Goal: Information Seeking & Learning: Learn about a topic

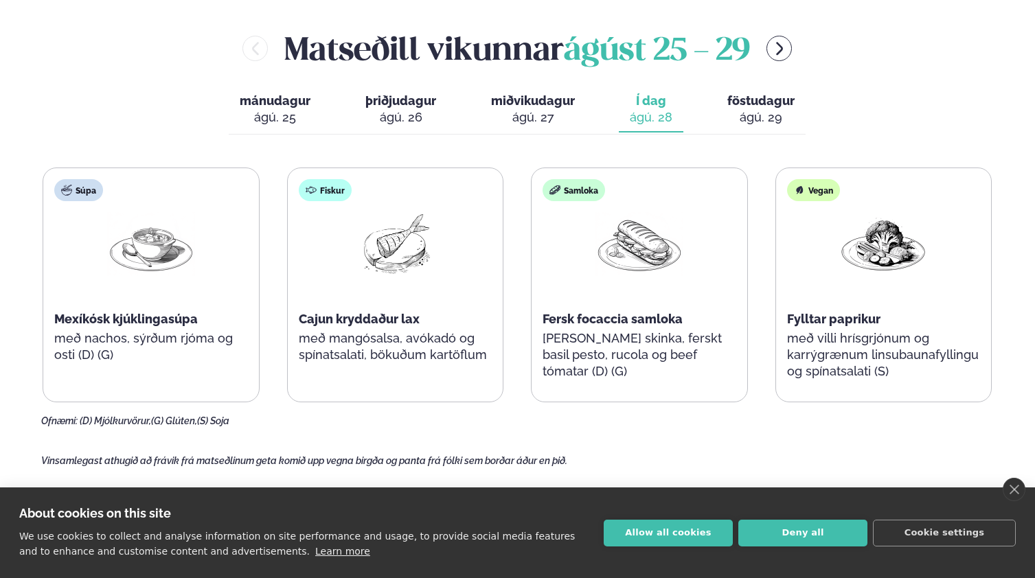
scroll to position [614, 0]
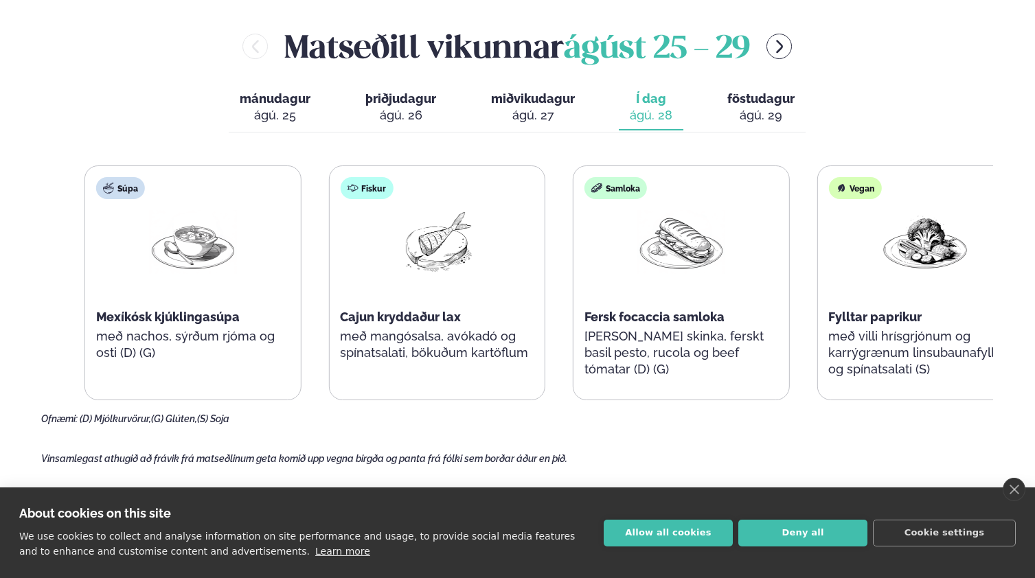
click at [893, 310] on span "Fylltar paprikur" at bounding box center [874, 317] width 93 height 14
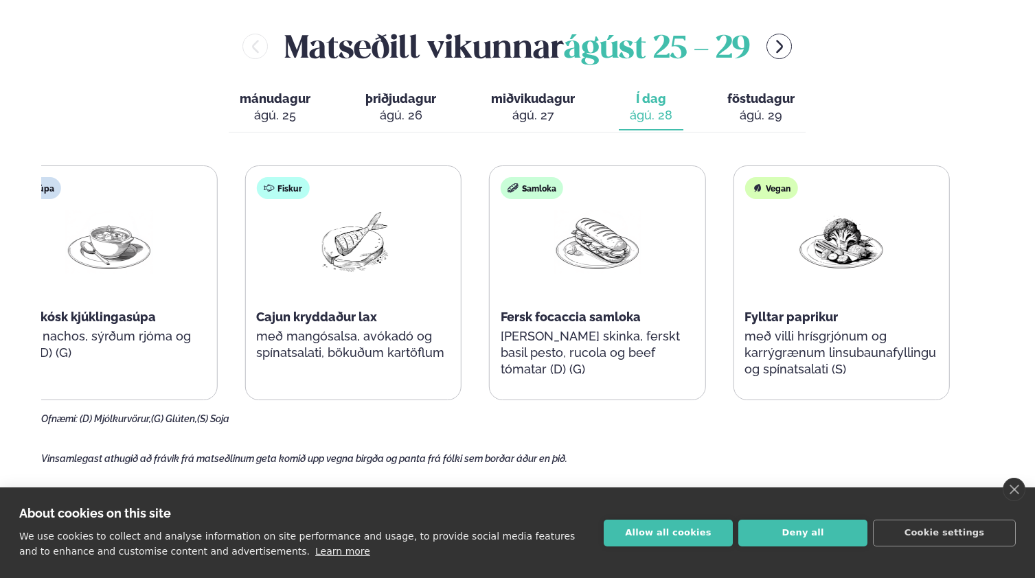
click at [791, 317] on div "Fylltar paprikur" at bounding box center [841, 317] width 194 height 16
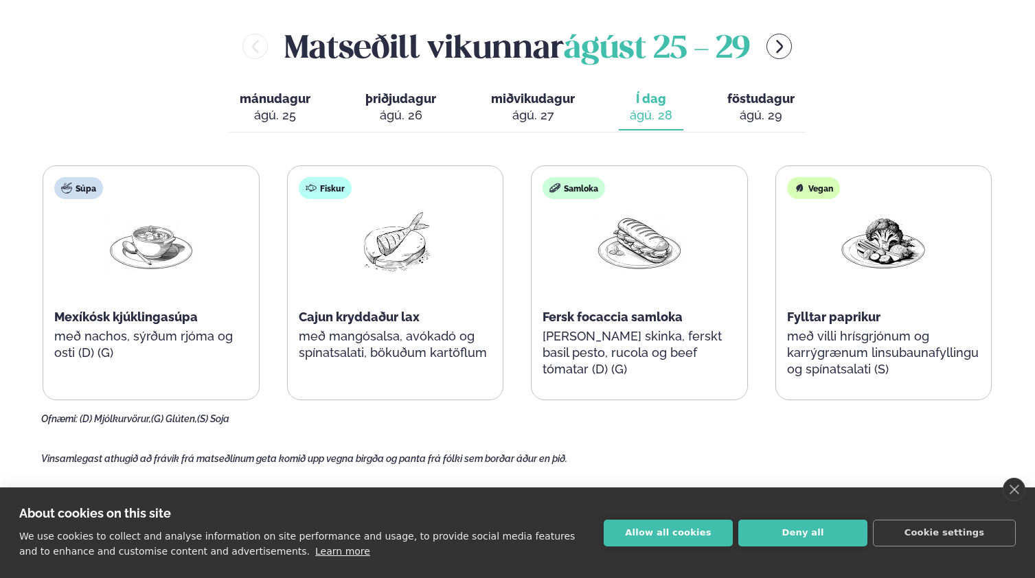
click at [593, 329] on p "[PERSON_NAME] skinka, ferskt basil pesto, rucola og beef tómatar (D) (G)" at bounding box center [639, 352] width 194 height 49
click at [770, 100] on span "föstudagur" at bounding box center [760, 98] width 67 height 14
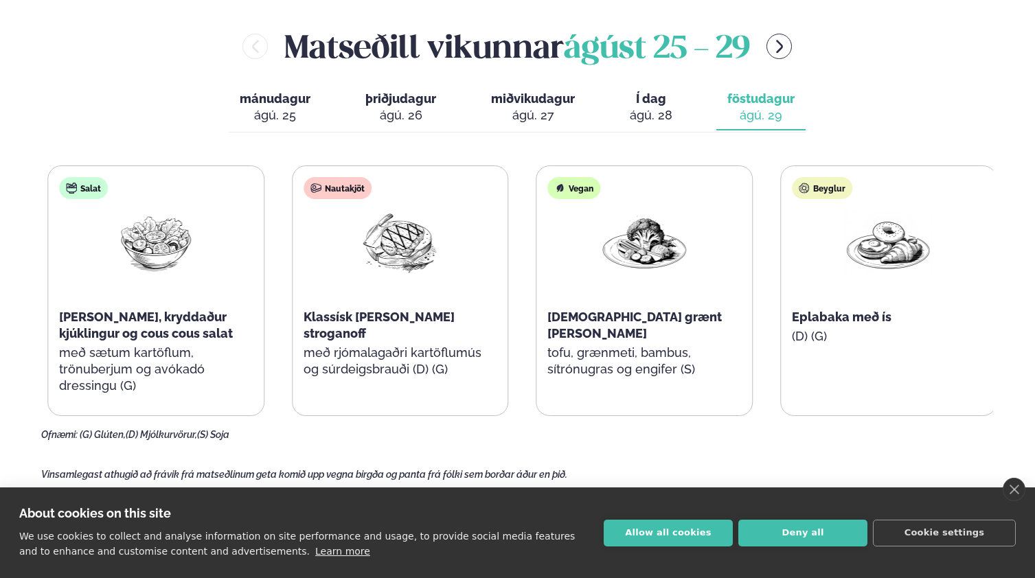
click at [332, 317] on span "Klassísk [PERSON_NAME] stroganoff" at bounding box center [378, 325] width 151 height 31
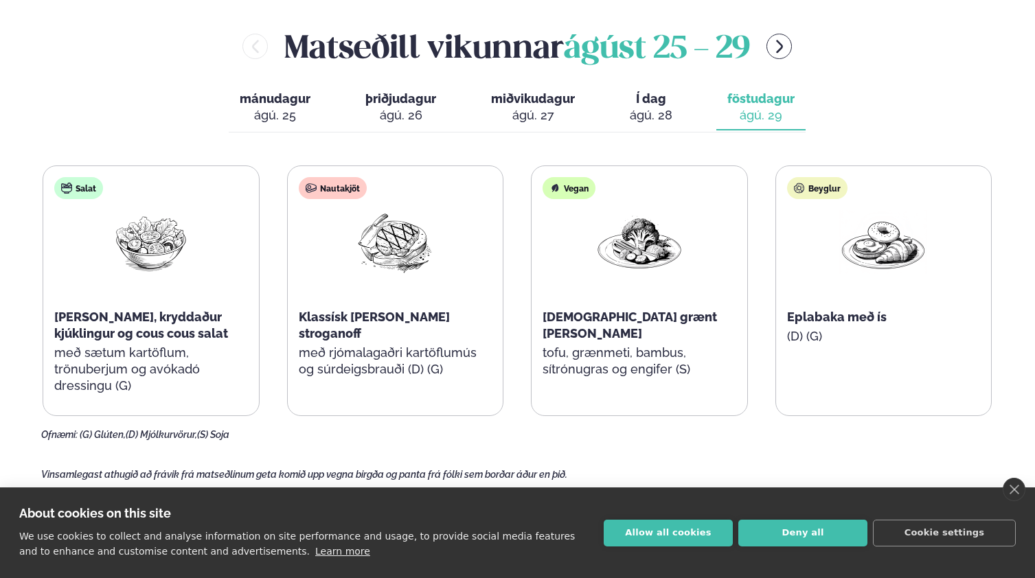
click at [867, 313] on span "Eplabaka með ís" at bounding box center [837, 317] width 100 height 14
click at [794, 313] on span "Eplabaka með ís" at bounding box center [837, 317] width 100 height 14
click at [840, 304] on div "Beyglur Eplabaka með ís (D) (G)" at bounding box center [884, 276] width 216 height 220
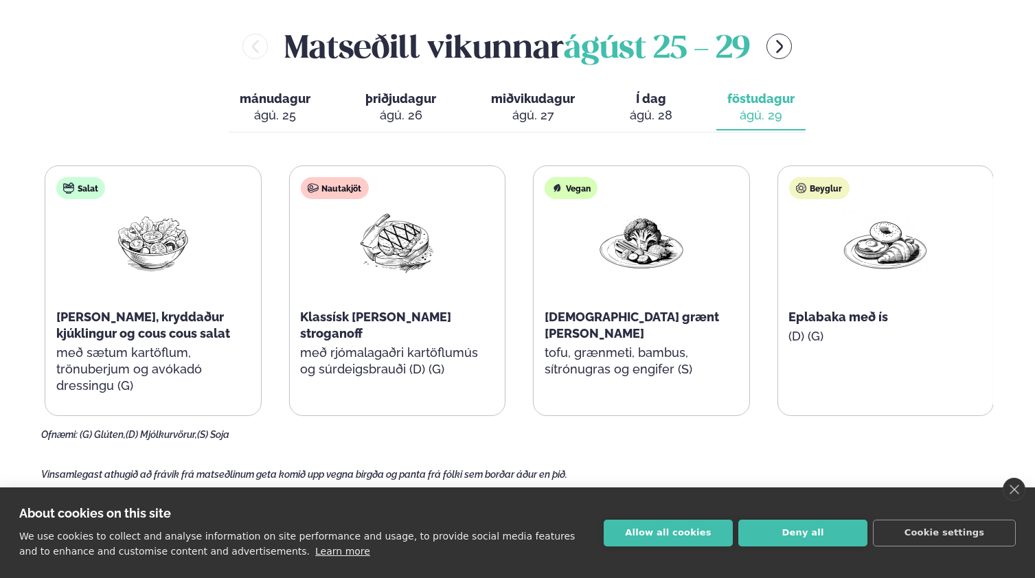
click at [398, 328] on div "Nautakjöt Klassísk [PERSON_NAME] stroganoff með rjómalagaðri kartöflumús og súr…" at bounding box center [396, 284] width 215 height 236
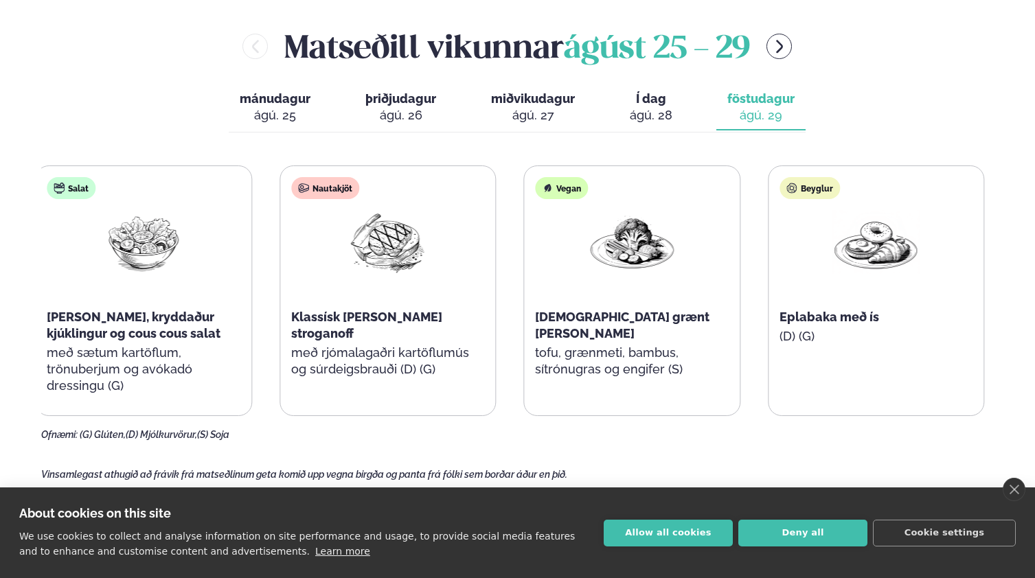
click at [381, 345] on p "með rjómalagaðri kartöflumús og súrdeigsbrauði (D) (G)" at bounding box center [388, 361] width 194 height 33
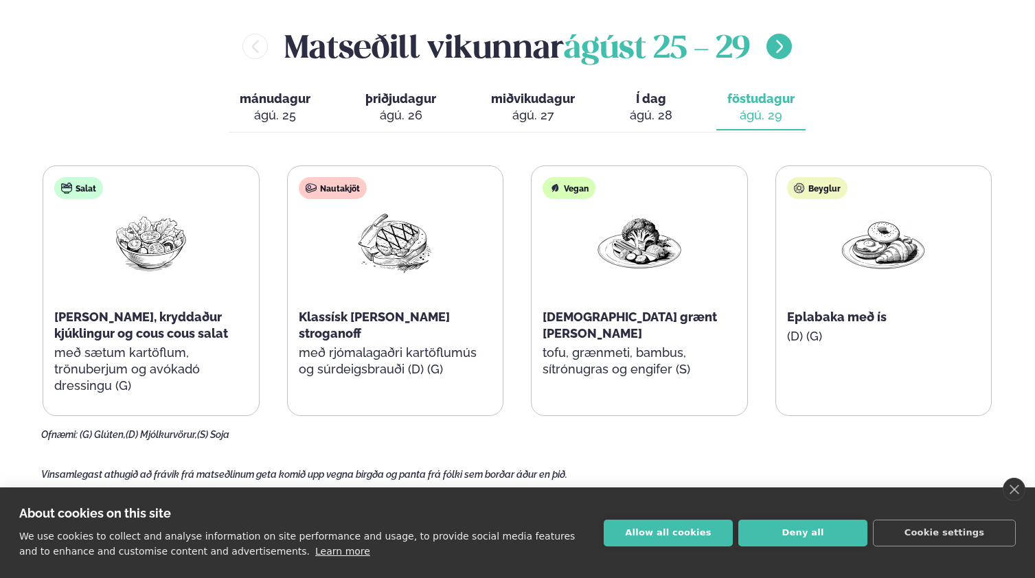
click at [776, 45] on icon "menu-btn-right" at bounding box center [779, 46] width 16 height 16
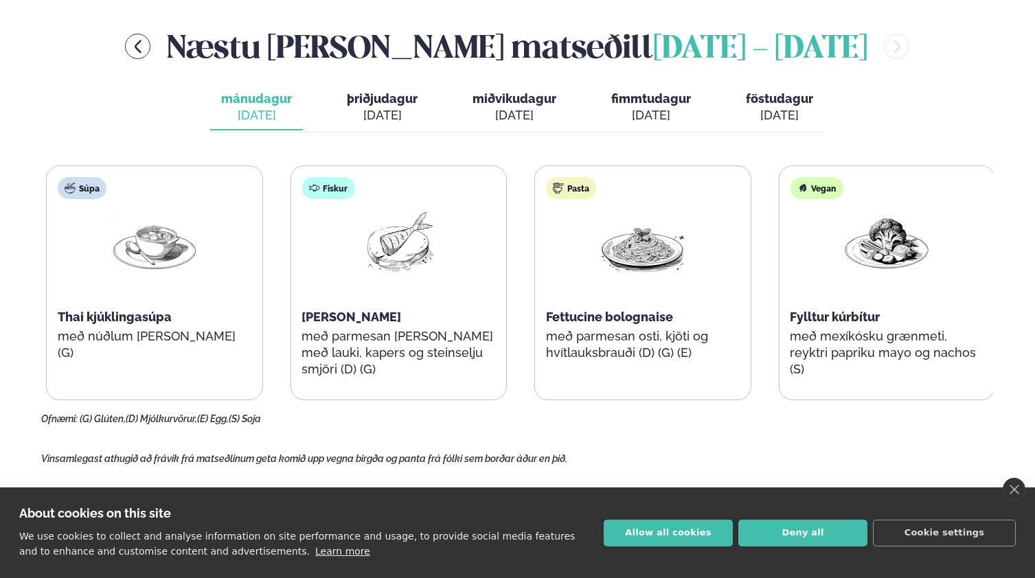
click at [82, 266] on div "Súpa Thai kjúklingasúpa með núðlum [PERSON_NAME] (G)" at bounding box center [155, 276] width 216 height 220
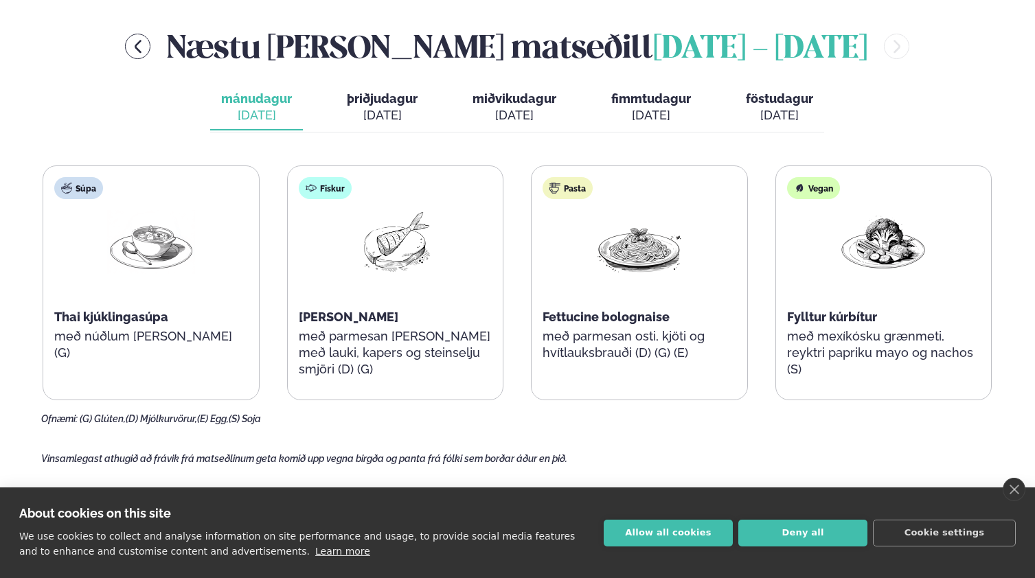
click at [379, 111] on div "[DATE]" at bounding box center [382, 115] width 71 height 16
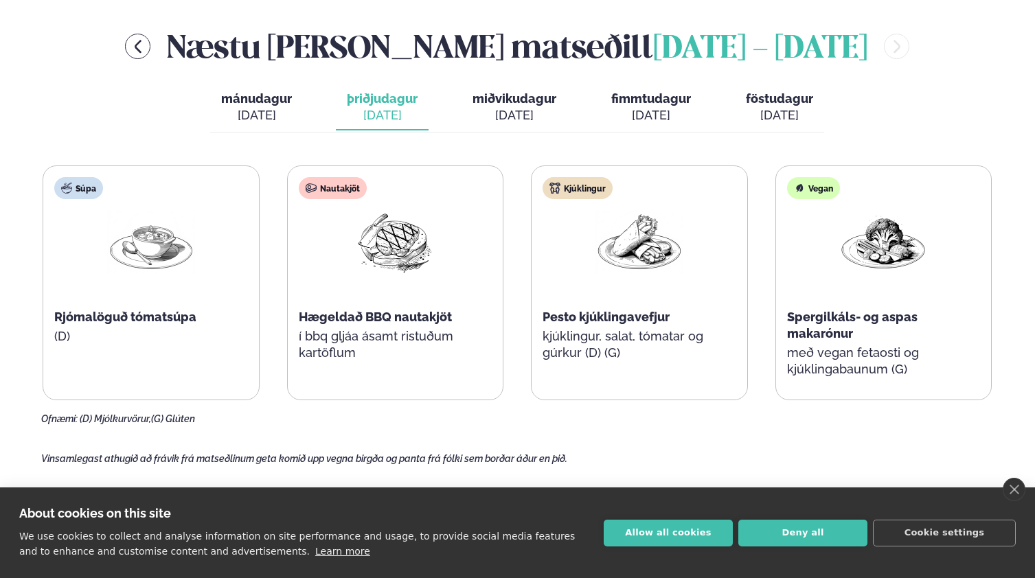
click at [512, 101] on span "miðvikudagur" at bounding box center [514, 98] width 84 height 14
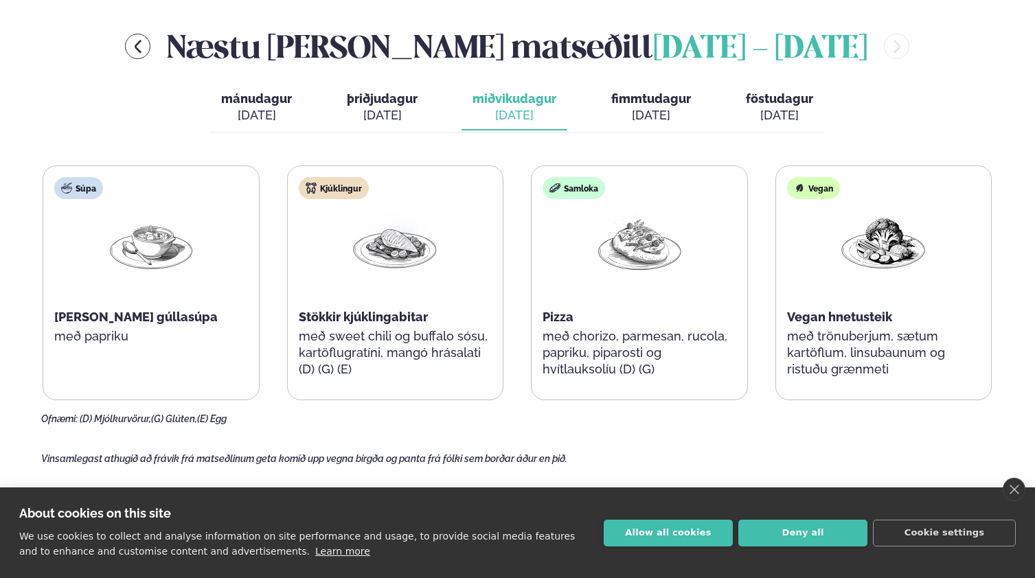
click at [631, 97] on span "fimmtudagur" at bounding box center [651, 98] width 80 height 14
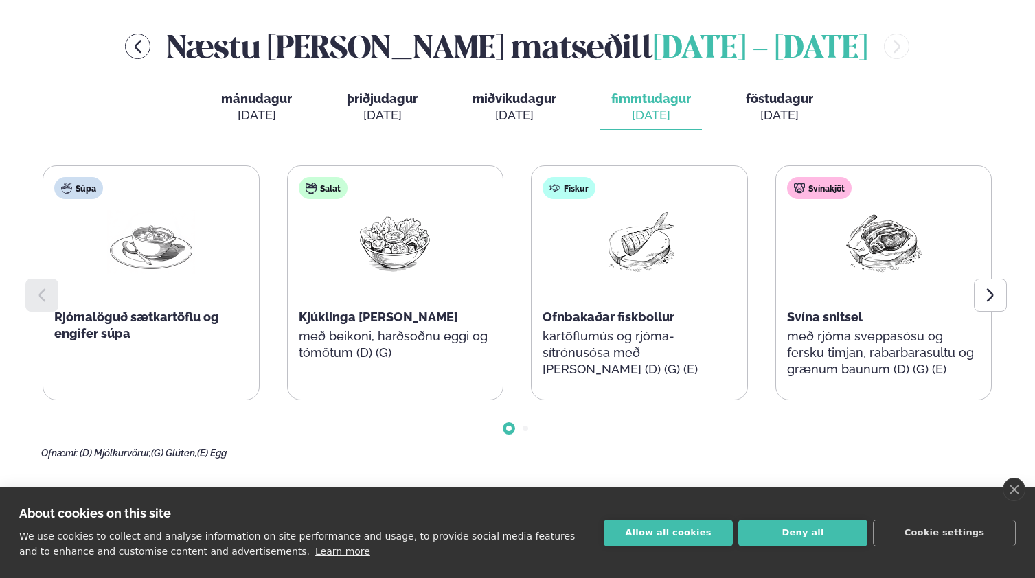
click at [774, 107] on div "[DATE]" at bounding box center [779, 115] width 67 height 16
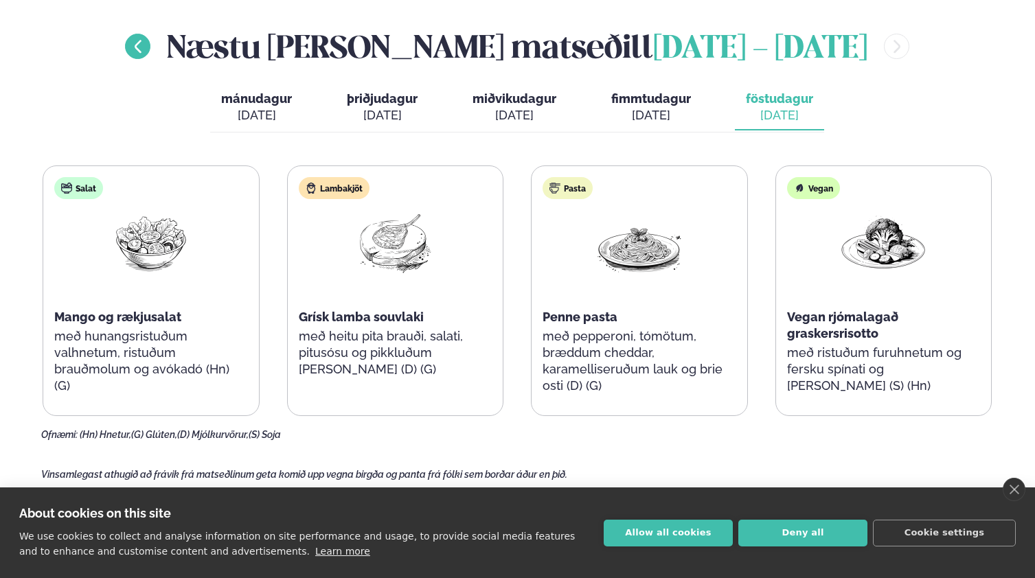
click at [141, 42] on icon "menu-btn-left" at bounding box center [138, 46] width 7 height 13
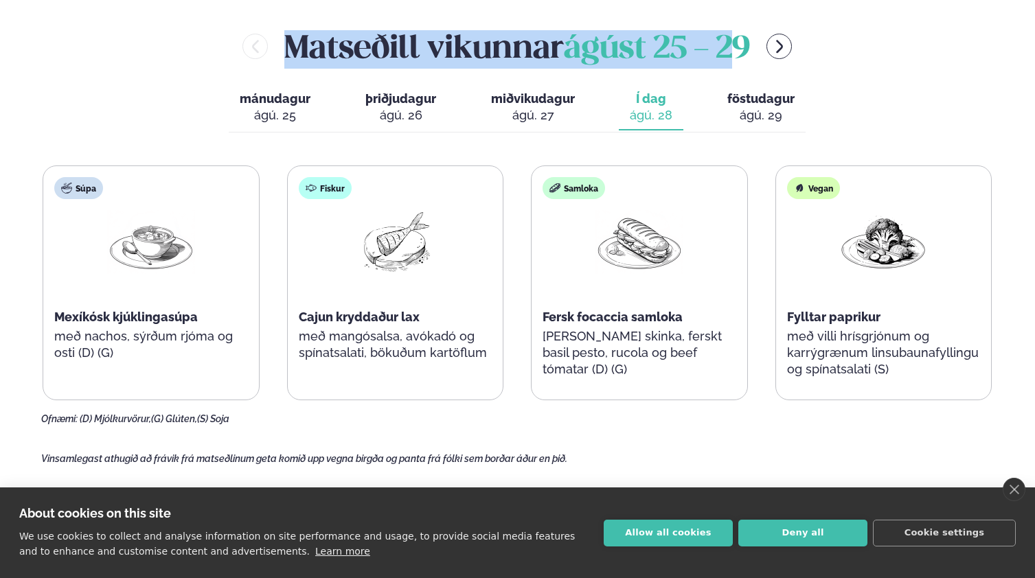
drag, startPoint x: 281, startPoint y: 37, endPoint x: 735, endPoint y: 50, distance: 454.7
click at [733, 51] on h2 "Matseðill vikunnar [DATE] - [DATE]" at bounding box center [517, 46] width 466 height 45
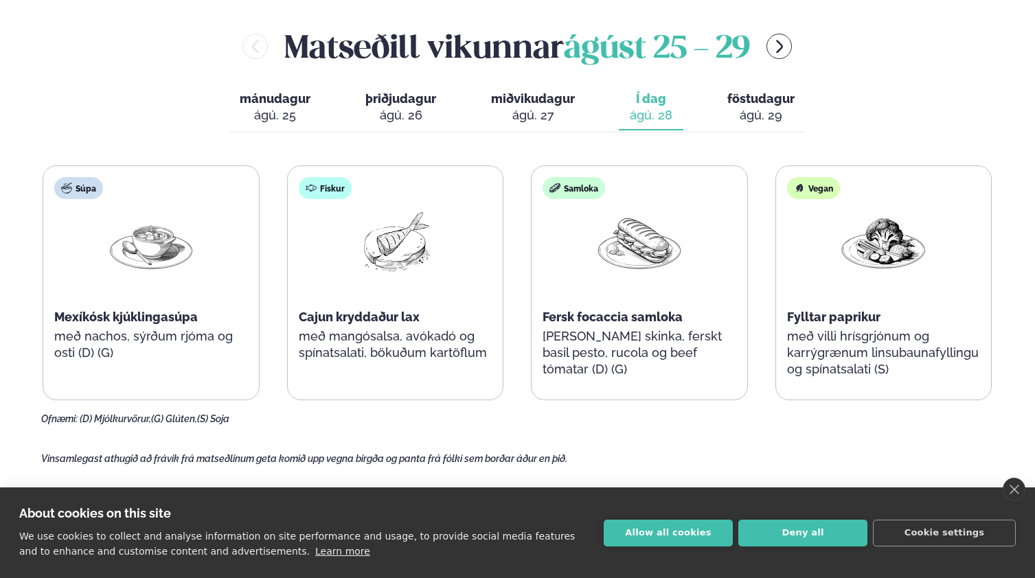
click at [750, 44] on span "ágúst 25 - 29" at bounding box center [657, 49] width 186 height 30
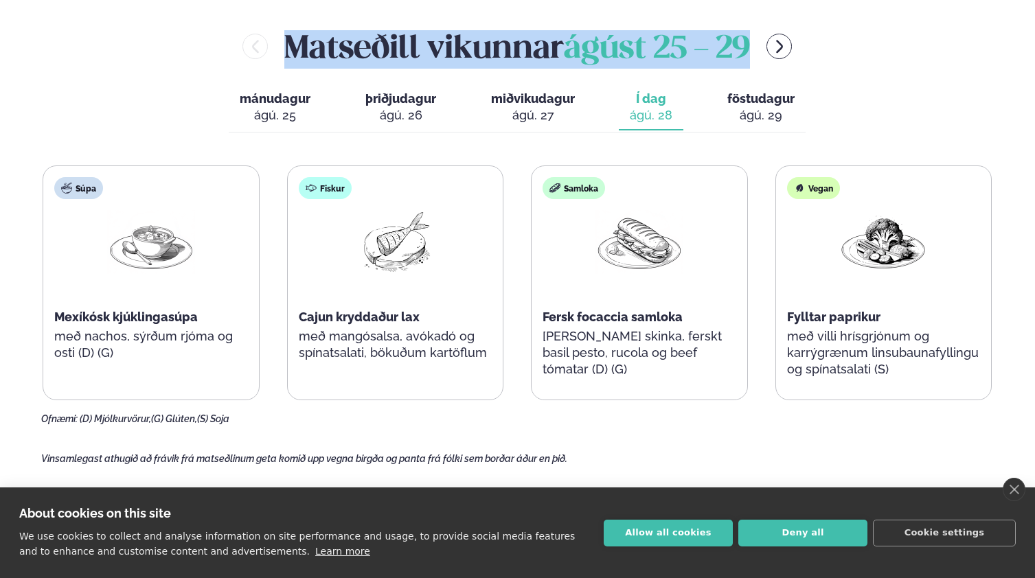
drag, startPoint x: 758, startPoint y: 44, endPoint x: 287, endPoint y: 43, distance: 471.0
click at [287, 43] on div "Matseðill vikunnar [DATE] - [DATE]" at bounding box center [517, 46] width 952 height 45
click at [284, 39] on h2 "Matseðill vikunnar [DATE] - [DATE]" at bounding box center [517, 46] width 466 height 45
drag, startPoint x: 281, startPoint y: 38, endPoint x: 753, endPoint y: 41, distance: 471.7
click at [750, 41] on h2 "Matseðill vikunnar [DATE] - [DATE]" at bounding box center [517, 46] width 466 height 45
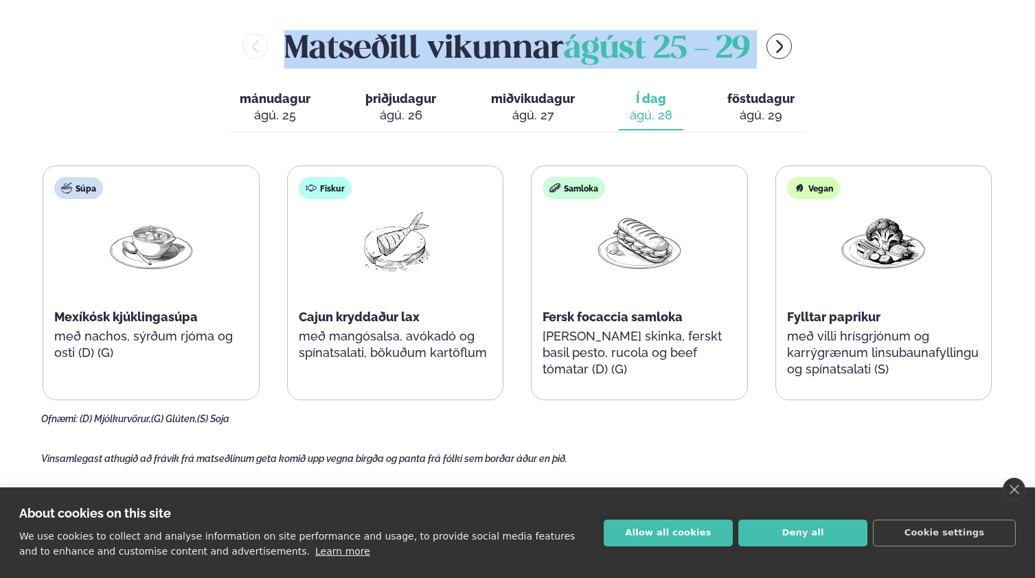
drag, startPoint x: 900, startPoint y: 43, endPoint x: 101, endPoint y: 45, distance: 799.2
click at [101, 45] on div "Matseðill vikunnar [DATE] - [DATE]" at bounding box center [517, 46] width 952 height 45
drag, startPoint x: 284, startPoint y: 26, endPoint x: 756, endPoint y: 41, distance: 472.6
click at [756, 41] on div "Matseðill vikunnar [DATE] - [DATE]" at bounding box center [517, 46] width 952 height 45
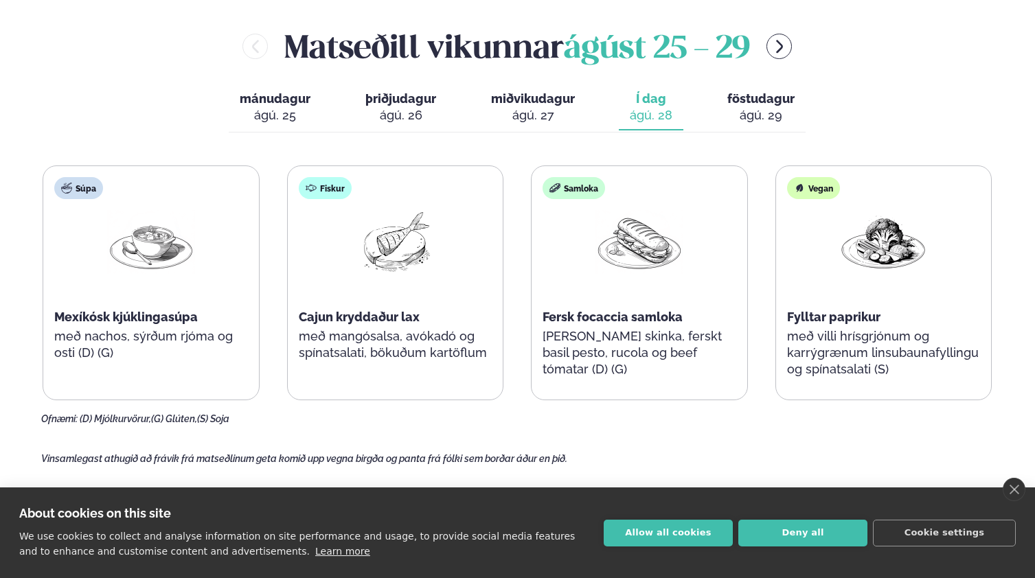
click at [748, 41] on span "ágúst 25 - 29" at bounding box center [657, 49] width 186 height 30
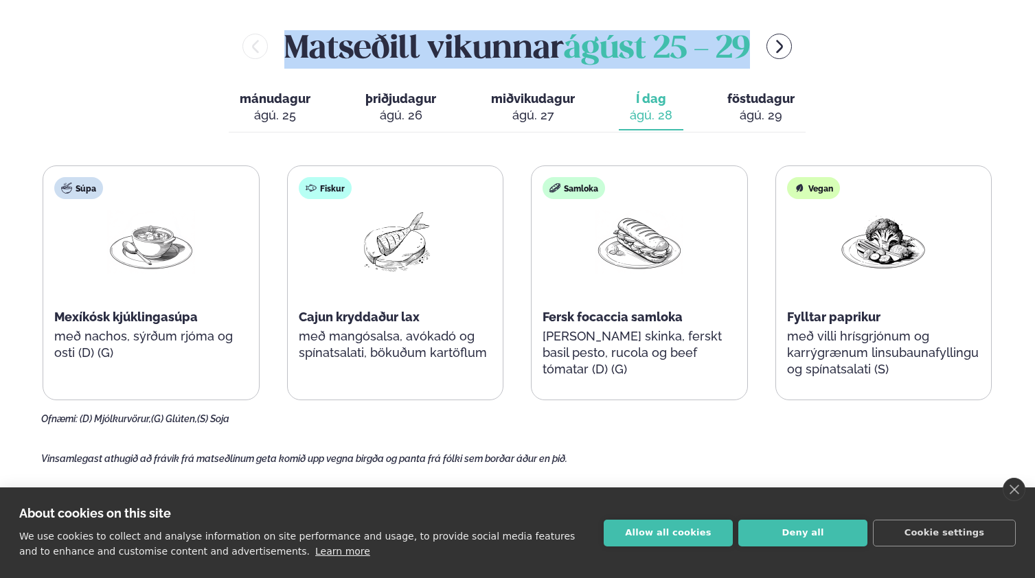
drag, startPoint x: 754, startPoint y: 45, endPoint x: 284, endPoint y: 45, distance: 469.6
click at [276, 54] on div "Matseðill vikunnar [DATE] - [DATE]" at bounding box center [517, 46] width 952 height 45
click at [284, 43] on h2 "Matseðill vikunnar [DATE] - [DATE]" at bounding box center [517, 46] width 466 height 45
drag, startPoint x: 282, startPoint y: 41, endPoint x: 759, endPoint y: 35, distance: 477.2
click at [759, 35] on div "Matseðill vikunnar [DATE] - [DATE]" at bounding box center [517, 46] width 952 height 45
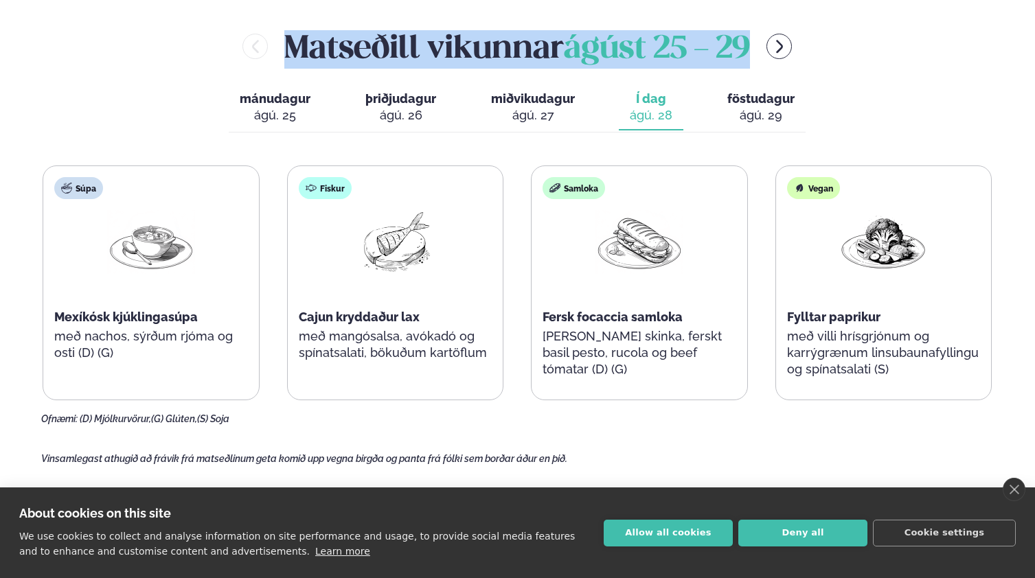
click at [756, 37] on div "Matseðill vikunnar [DATE] - [DATE]" at bounding box center [517, 46] width 952 height 45
drag, startPoint x: 755, startPoint y: 39, endPoint x: 289, endPoint y: 45, distance: 465.5
click at [289, 45] on div "Matseðill vikunnar [DATE] - [DATE]" at bounding box center [517, 46] width 952 height 45
click at [286, 39] on h2 "Matseðill vikunnar [DATE] - [DATE]" at bounding box center [517, 46] width 466 height 45
drag, startPoint x: 286, startPoint y: 37, endPoint x: 755, endPoint y: 47, distance: 468.4
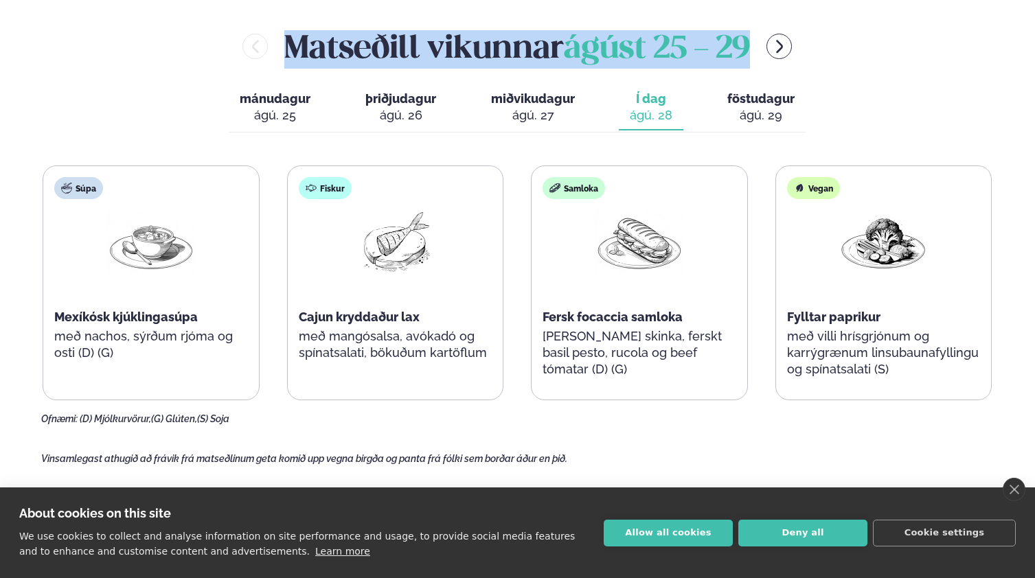
click at [755, 47] on div "Matseðill vikunnar [DATE] - [DATE]" at bounding box center [517, 46] width 952 height 45
drag, startPoint x: 755, startPoint y: 45, endPoint x: 285, endPoint y: 48, distance: 470.3
click at [285, 48] on div "Matseðill vikunnar [DATE] - [DATE]" at bounding box center [517, 46] width 952 height 45
click at [284, 38] on h2 "Matseðill vikunnar [DATE] - [DATE]" at bounding box center [517, 46] width 466 height 45
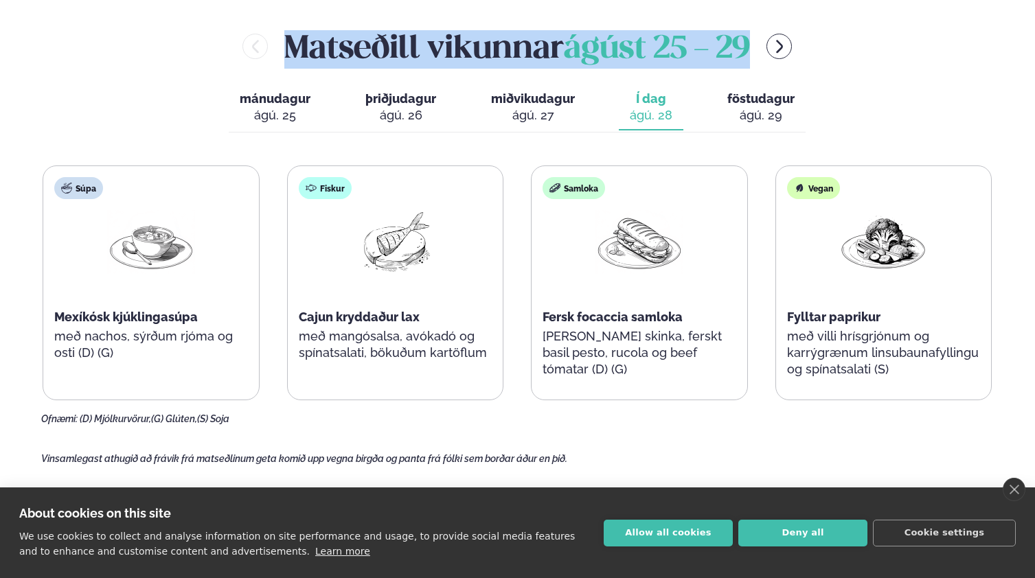
drag, startPoint x: 281, startPoint y: 34, endPoint x: 749, endPoint y: 40, distance: 468.3
click at [757, 41] on div "Matseðill vikunnar [DATE] - [DATE]" at bounding box center [517, 46] width 952 height 45
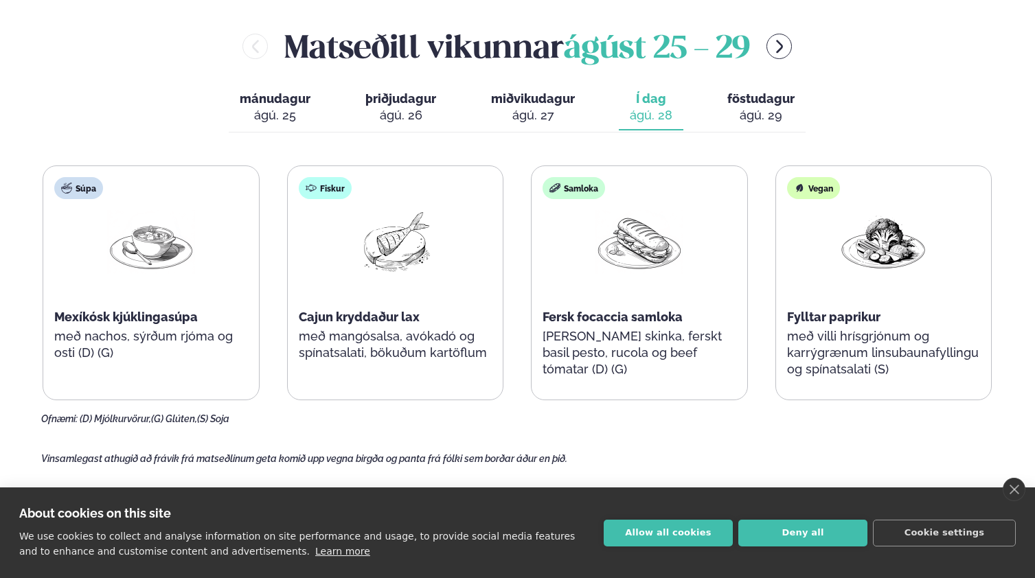
drag, startPoint x: 743, startPoint y: 39, endPoint x: 735, endPoint y: 41, distance: 7.8
click at [739, 41] on span "ágúst 25 - 29" at bounding box center [657, 49] width 186 height 30
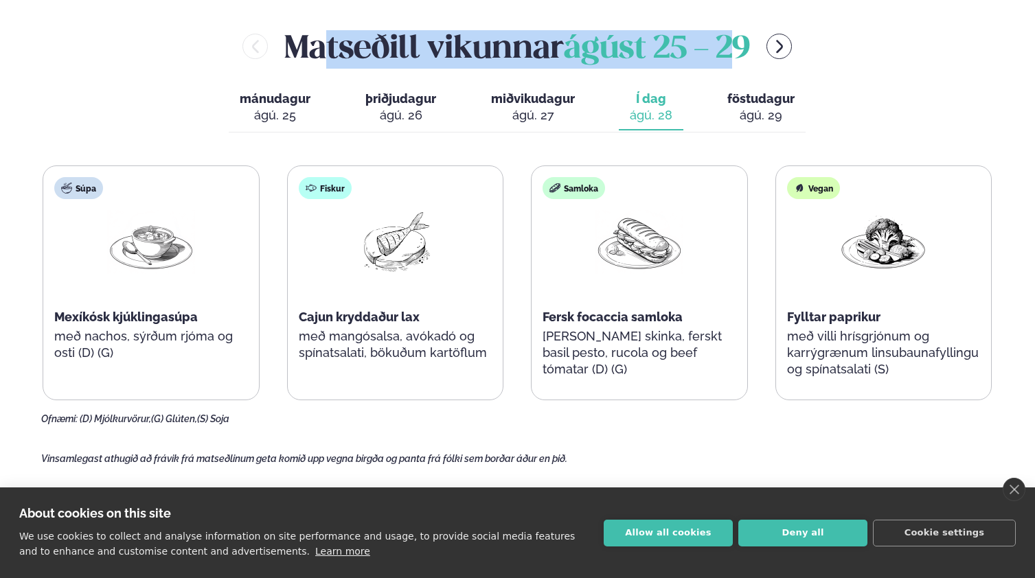
drag, startPoint x: 735, startPoint y: 41, endPoint x: 313, endPoint y: 47, distance: 422.3
click at [314, 48] on h2 "Matseðill vikunnar [DATE] - [DATE]" at bounding box center [517, 46] width 466 height 45
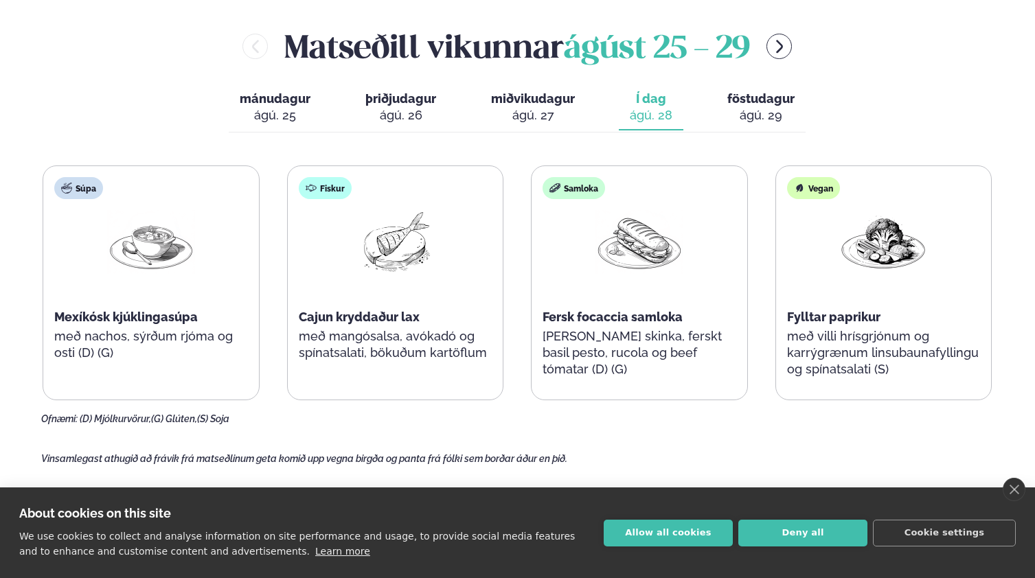
click at [303, 47] on h2 "Matseðill vikunnar [DATE] - [DATE]" at bounding box center [517, 46] width 466 height 45
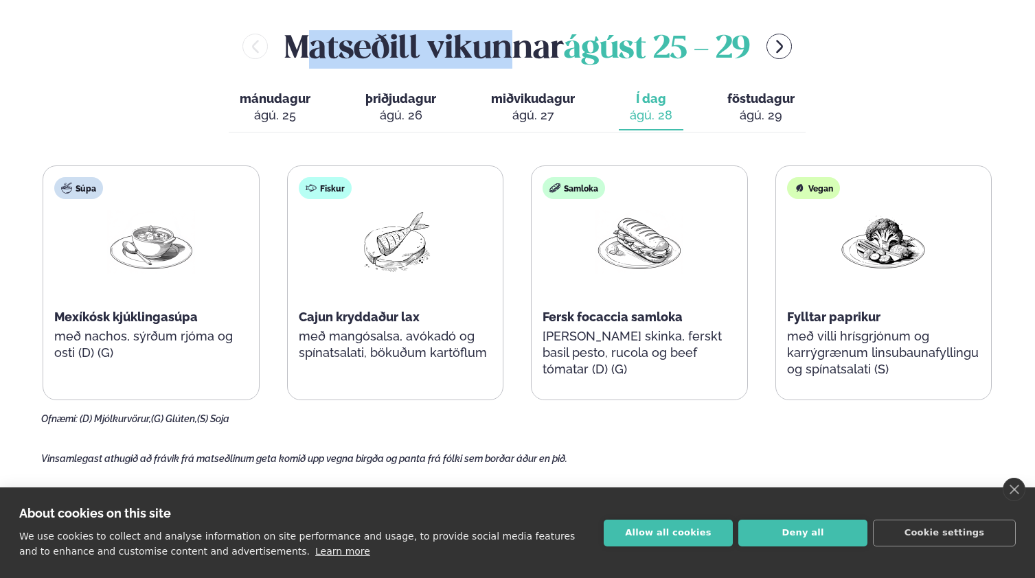
drag, startPoint x: 297, startPoint y: 45, endPoint x: 435, endPoint y: 38, distance: 137.5
click at [515, 60] on h2 "Matseðill vikunnar [DATE] - [DATE]" at bounding box center [517, 46] width 466 height 45
drag, startPoint x: 430, startPoint y: 38, endPoint x: 423, endPoint y: 39, distance: 7.7
click at [430, 38] on h2 "Matseðill vikunnar [DATE] - [DATE]" at bounding box center [517, 46] width 466 height 45
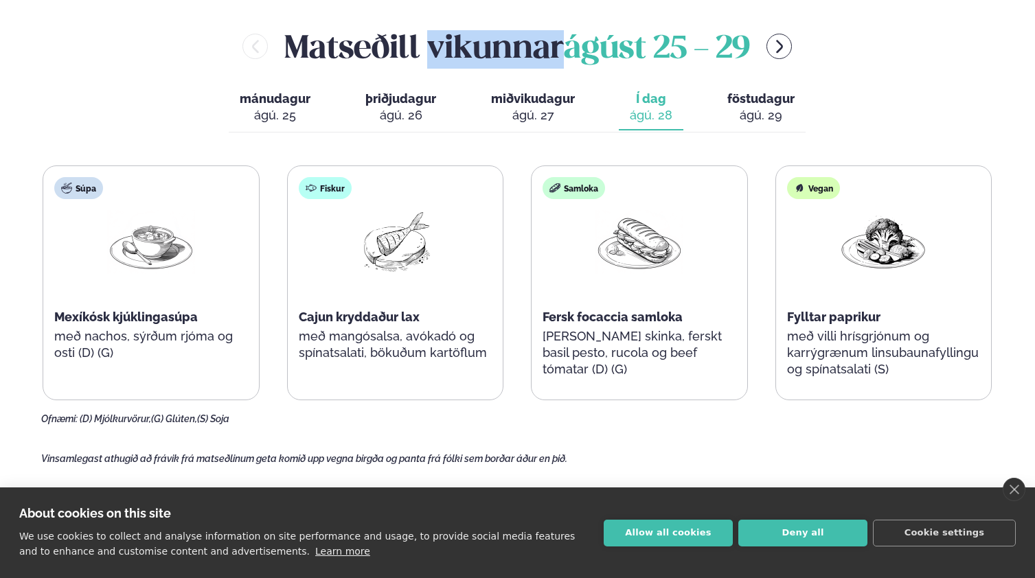
drag, startPoint x: 423, startPoint y: 39, endPoint x: 560, endPoint y: 41, distance: 136.6
click at [560, 41] on h2 "Matseðill vikunnar [DATE] - [DATE]" at bounding box center [517, 46] width 466 height 45
click at [561, 38] on h2 "Matseðill vikunnar [DATE] - [DATE]" at bounding box center [517, 46] width 466 height 45
drag, startPoint x: 564, startPoint y: 38, endPoint x: 747, endPoint y: 47, distance: 182.9
click at [747, 47] on h2 "Matseðill vikunnar [DATE] - [DATE]" at bounding box center [517, 46] width 466 height 45
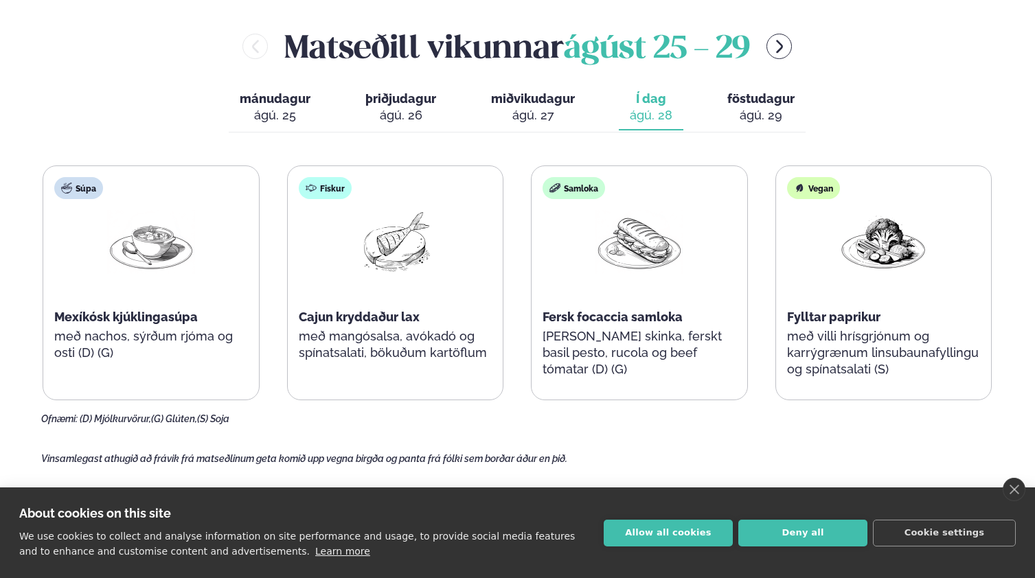
drag, startPoint x: 342, startPoint y: 32, endPoint x: 312, endPoint y: 38, distance: 30.8
click at [342, 32] on h2 "Matseðill vikunnar [DATE] - [DATE]" at bounding box center [517, 46] width 466 height 45
drag, startPoint x: 285, startPoint y: 38, endPoint x: 410, endPoint y: 45, distance: 125.1
click at [410, 45] on h2 "Matseðill vikunnar [DATE] - [DATE]" at bounding box center [517, 46] width 466 height 45
drag, startPoint x: 409, startPoint y: 47, endPoint x: 282, endPoint y: 51, distance: 127.1
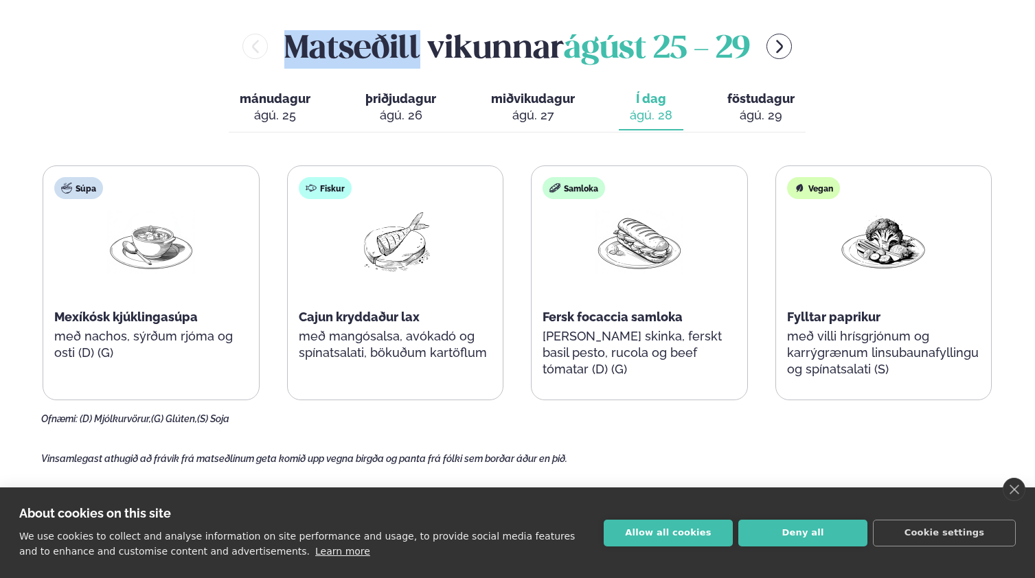
click at [284, 51] on h2 "Matseðill vikunnar [DATE] - [DATE]" at bounding box center [517, 46] width 466 height 45
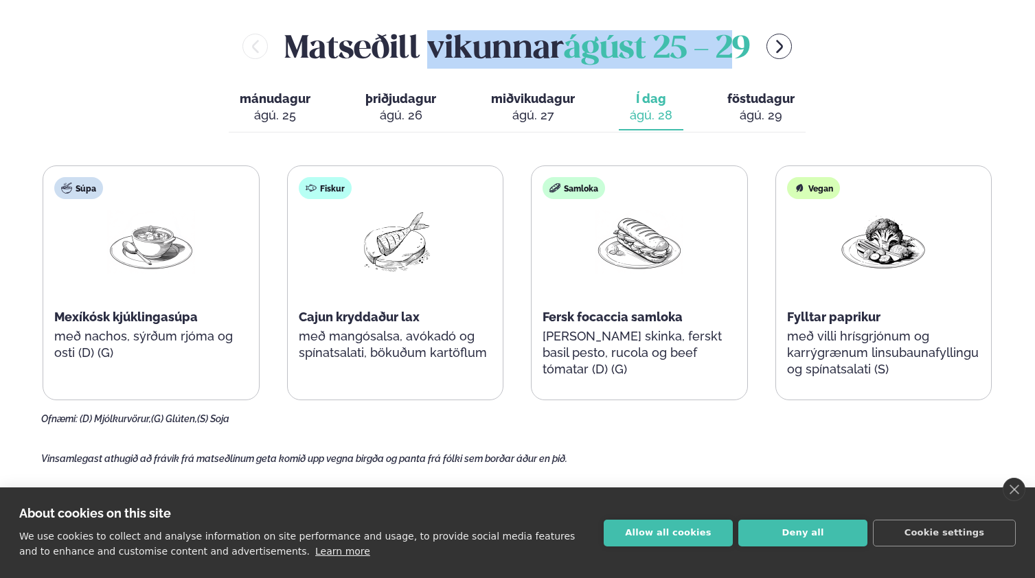
drag, startPoint x: 423, startPoint y: 43, endPoint x: 803, endPoint y: 52, distance: 379.8
click at [737, 53] on h2 "Matseðill vikunnar [DATE] - [DATE]" at bounding box center [517, 46] width 466 height 45
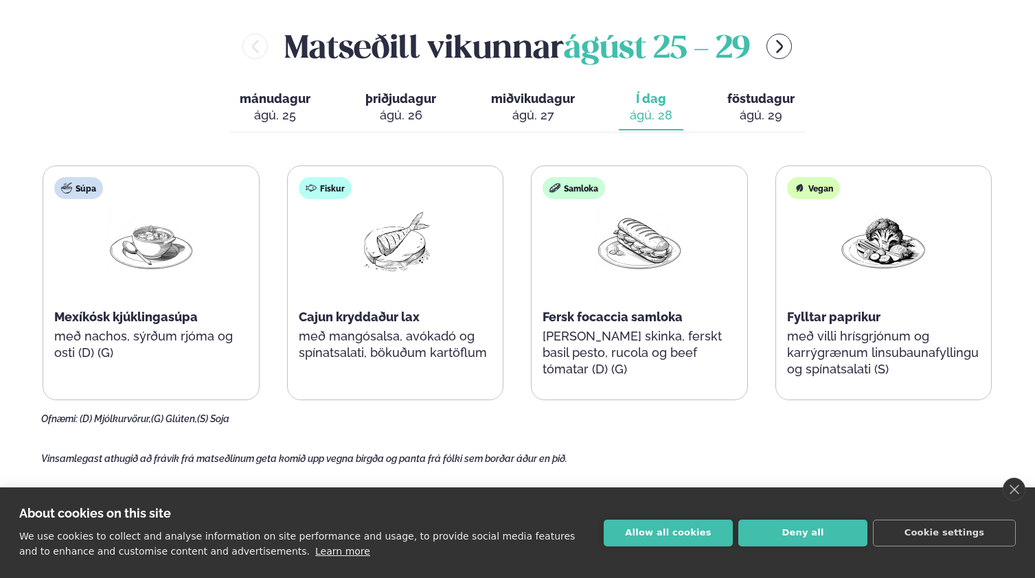
click at [878, 56] on div "Matseðill vikunnar [DATE] - [DATE]" at bounding box center [517, 46] width 952 height 45
